Goal: Information Seeking & Learning: Learn about a topic

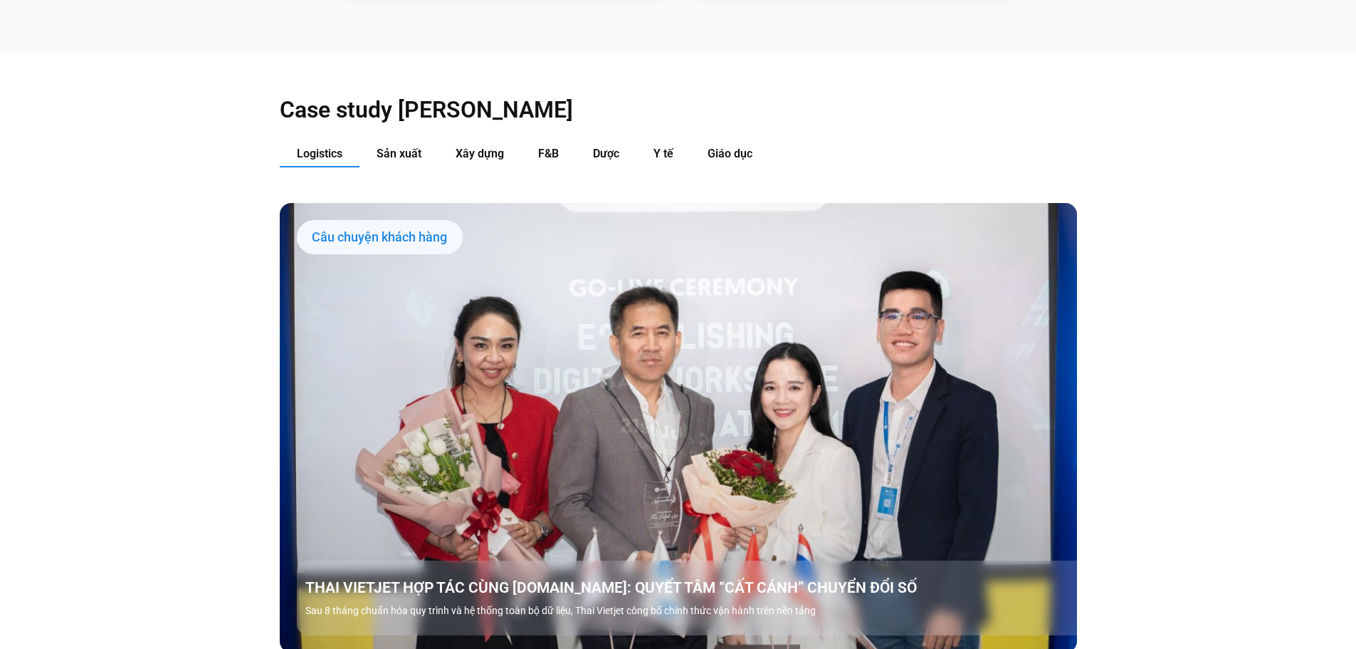
scroll to position [1922, 0]
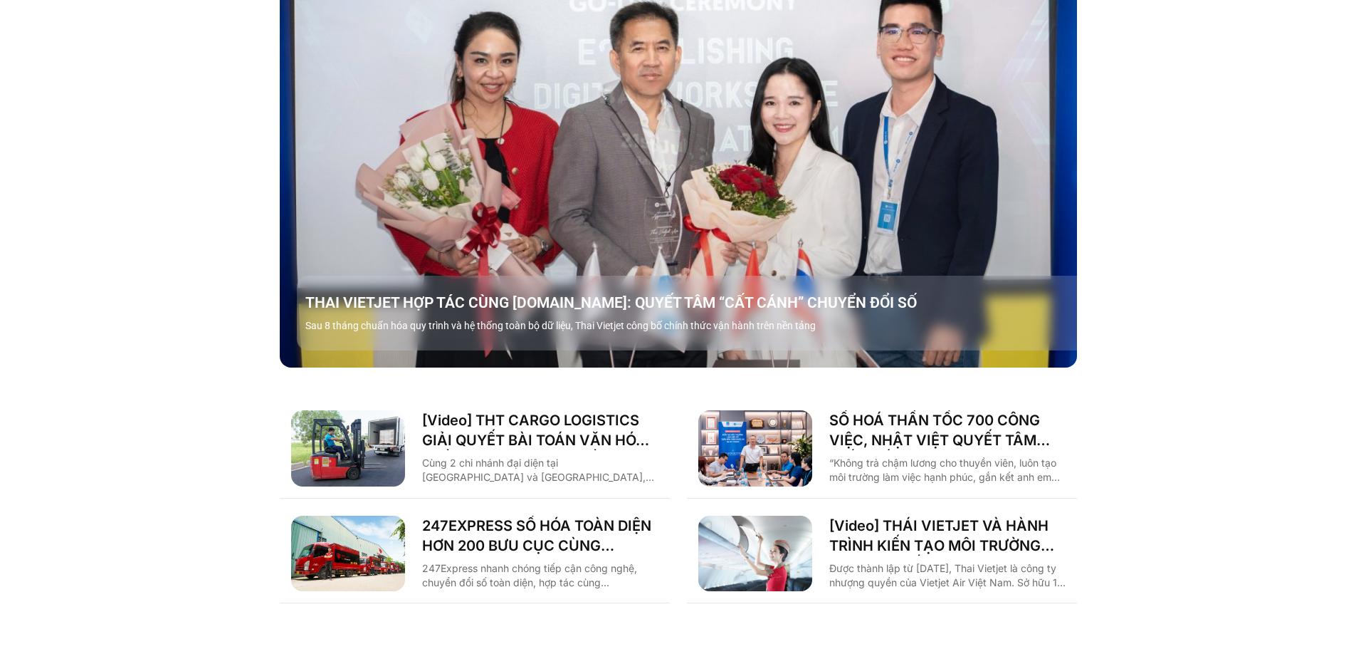
click at [745, 233] on link "Các tab. Mở mục bằng phím Enter hoặc Space, đóng bằng phím Esc và di chuyển bằn…" at bounding box center [678, 142] width 797 height 448
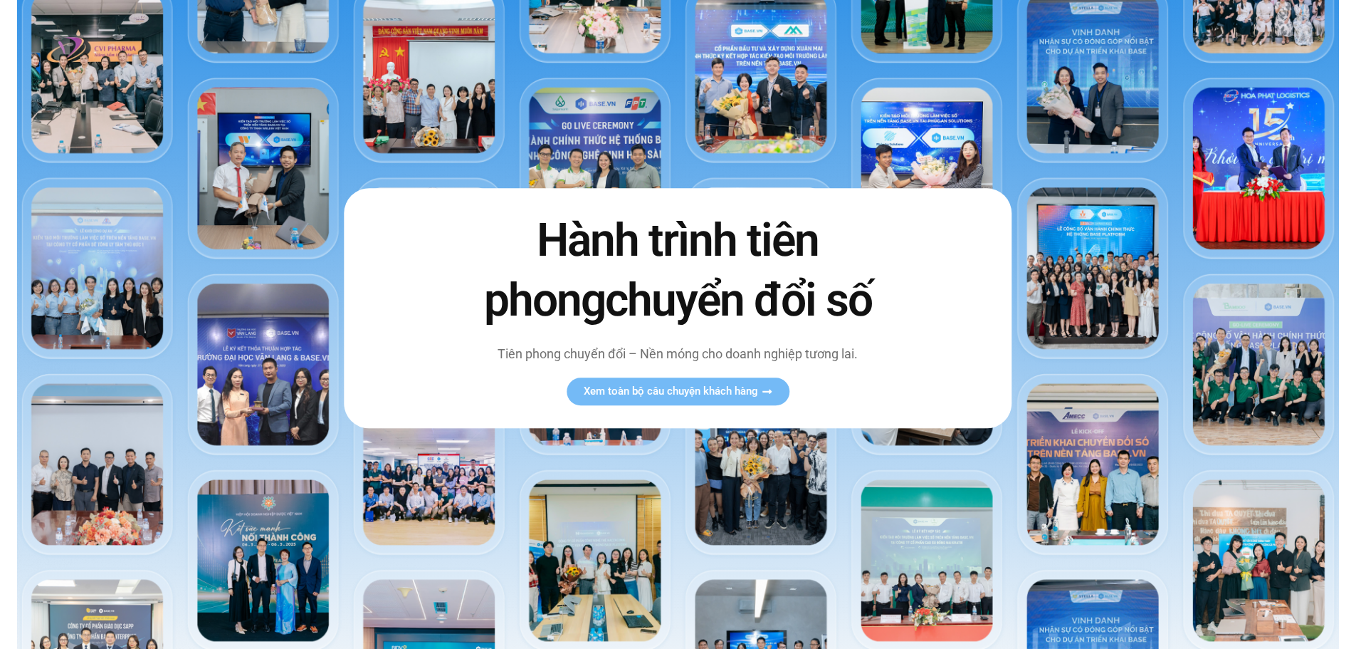
scroll to position [0, 0]
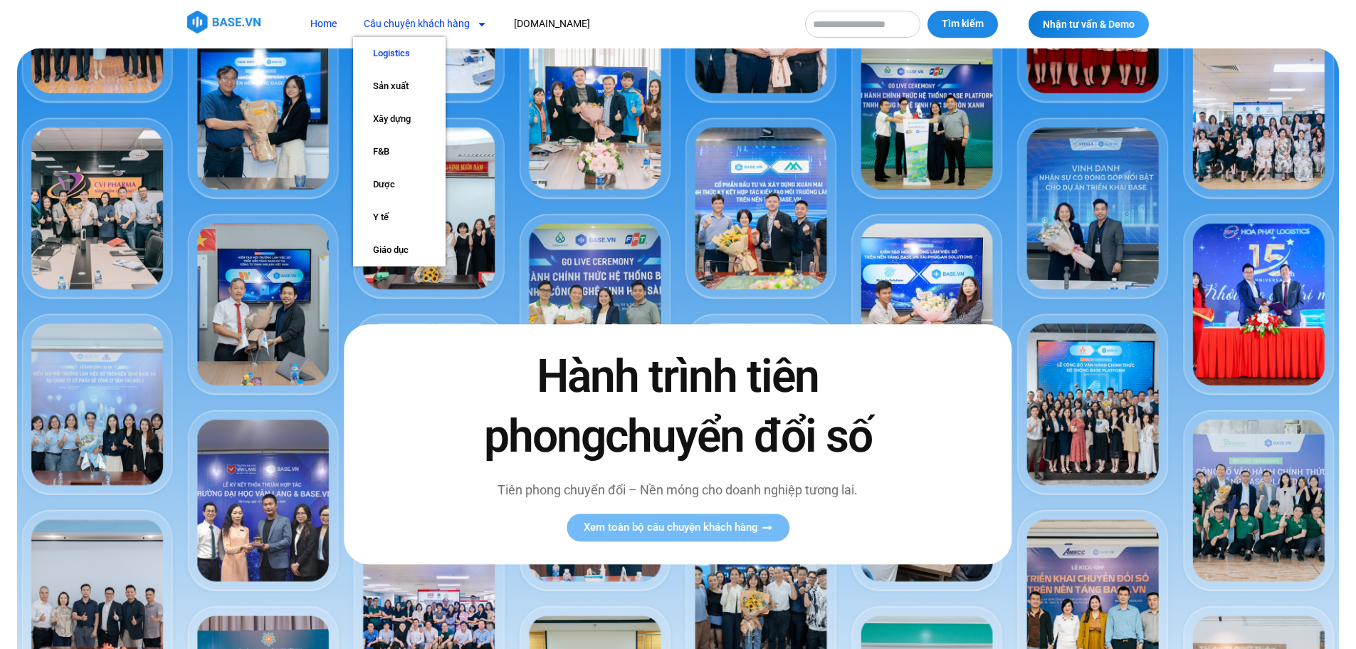
click at [416, 63] on link "Logistics" at bounding box center [399, 53] width 93 height 33
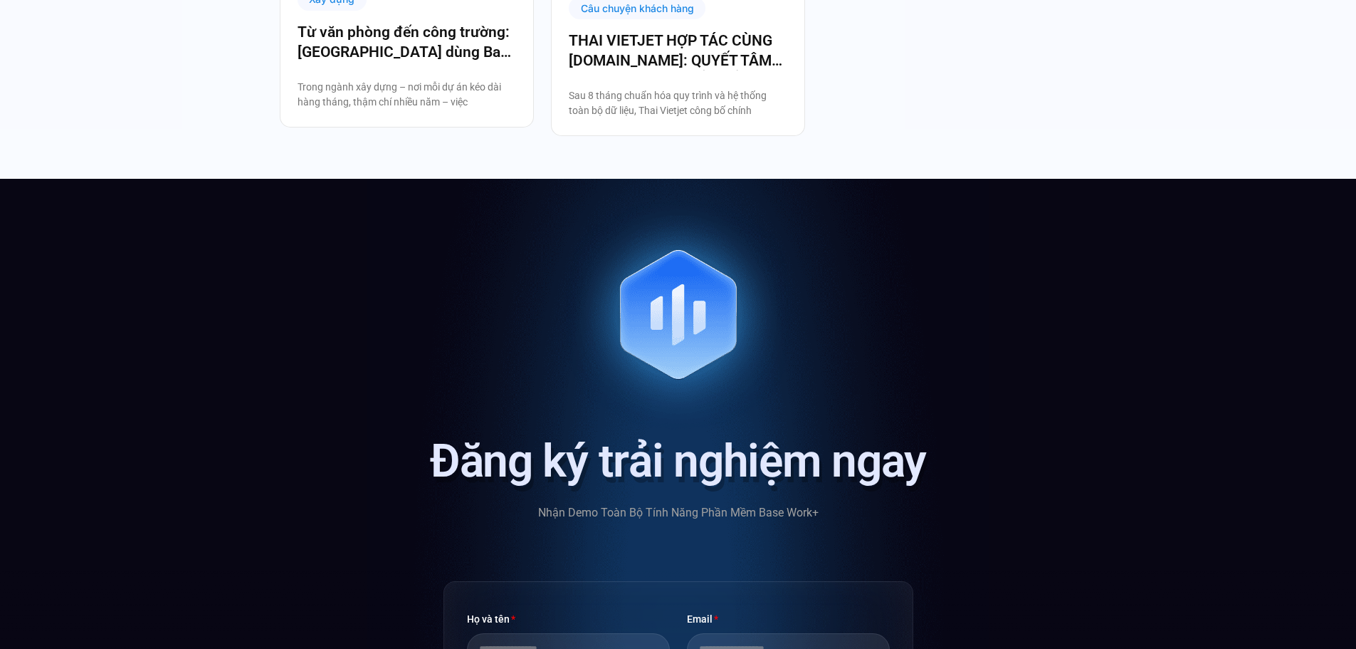
scroll to position [2990, 0]
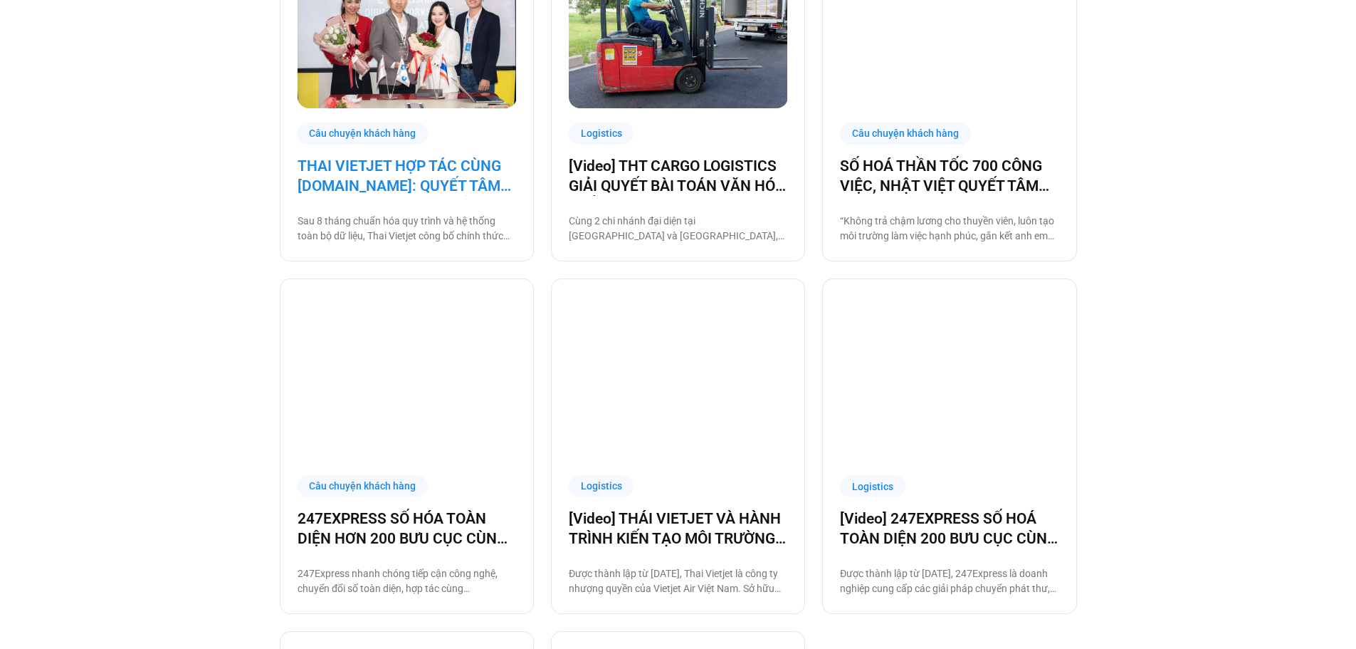
scroll to position [641, 0]
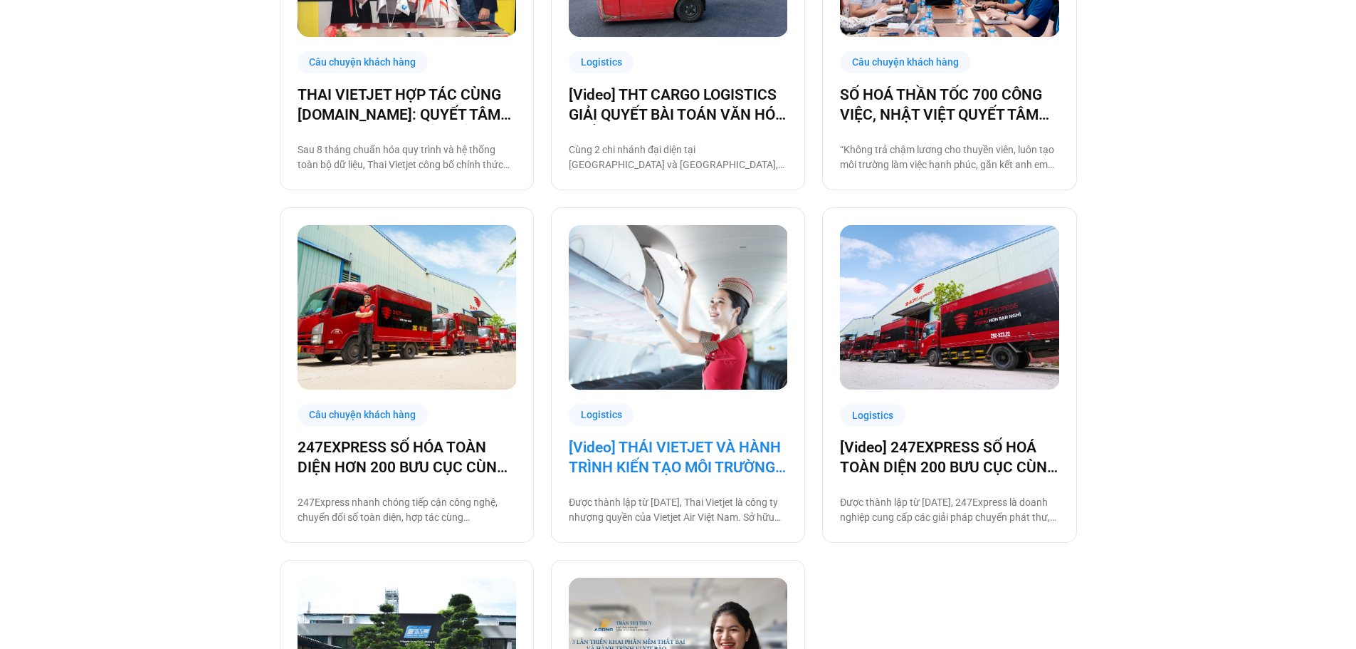
click at [646, 452] on link "[Video] THÁI VIETJET VÀ HÀNH TRÌNH KIẾN TẠO MÔI TRƯỜNG LÀM VIỆC SỐ CÙNG [DOMAIN…" at bounding box center [678, 457] width 219 height 40
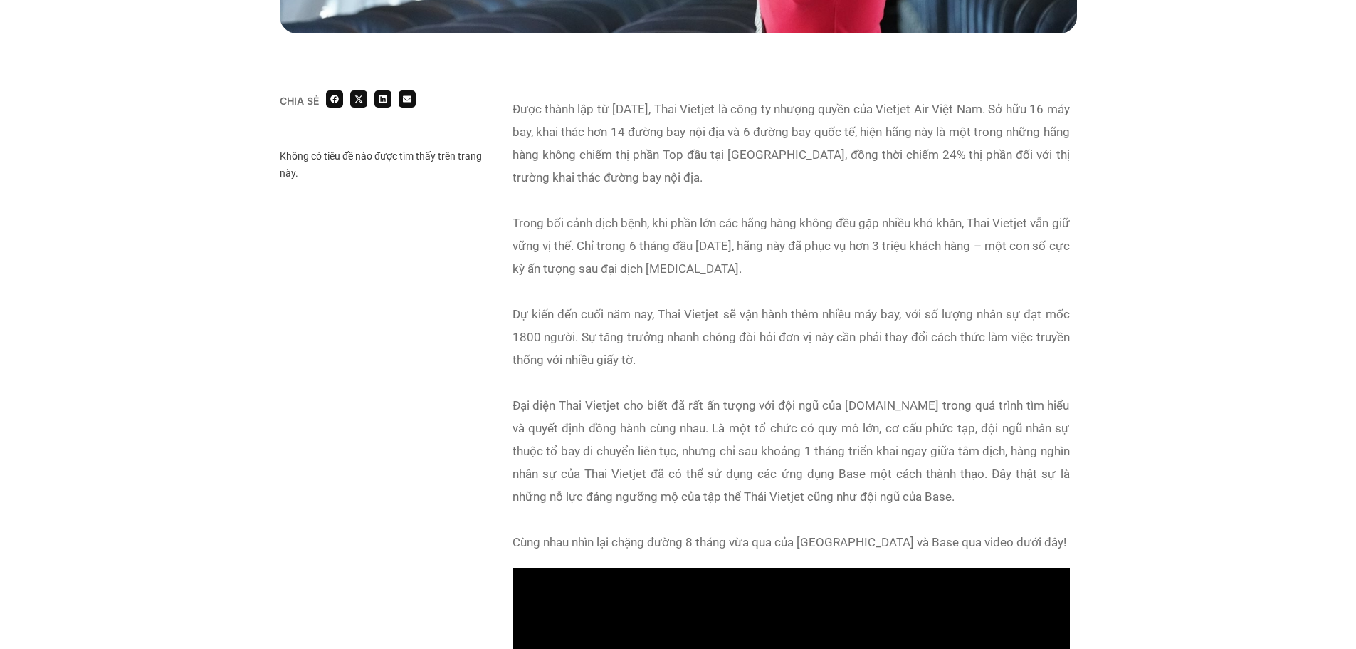
scroll to position [1210, 0]
